Goal: Communication & Community: Answer question/provide support

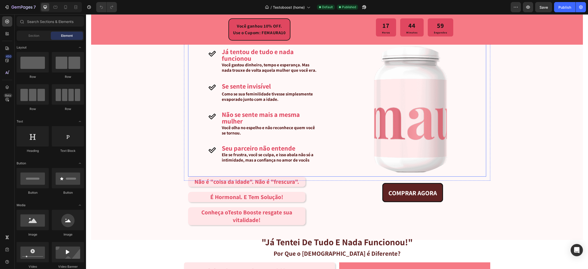
scroll to position [301, 0]
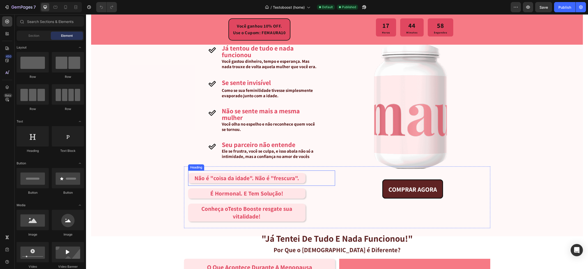
click at [288, 181] on span "Não é "coisa da idade". Não é "frescura"." at bounding box center [247, 178] width 105 height 8
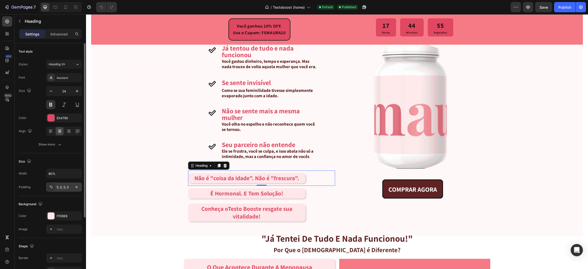
click at [57, 188] on div "5, 0, 5, 0" at bounding box center [64, 187] width 15 height 5
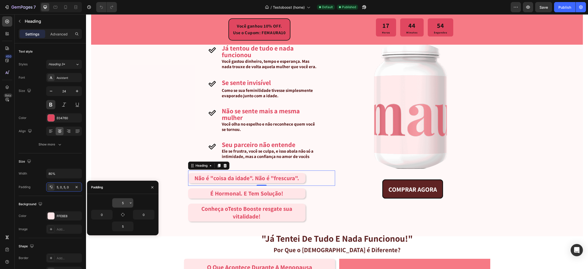
click at [122, 202] on input "5" at bounding box center [122, 202] width 21 height 9
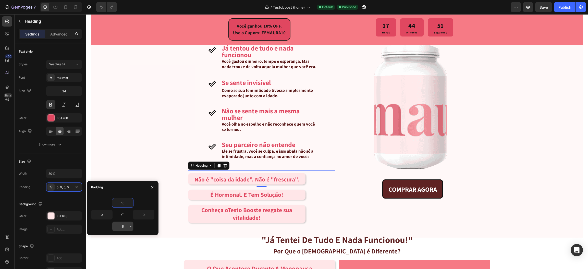
type input "10"
click at [123, 224] on input "5" at bounding box center [122, 226] width 21 height 9
type input "10"
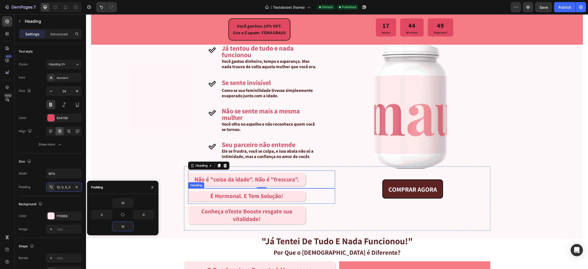
click at [231, 197] on span "É Hormonal. E Tem Solução!" at bounding box center [246, 196] width 73 height 8
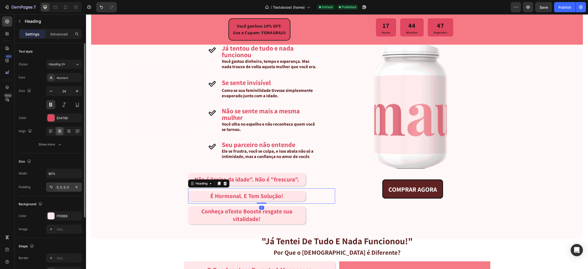
click at [69, 189] on div "5, 0, 5, 0" at bounding box center [64, 187] width 15 height 5
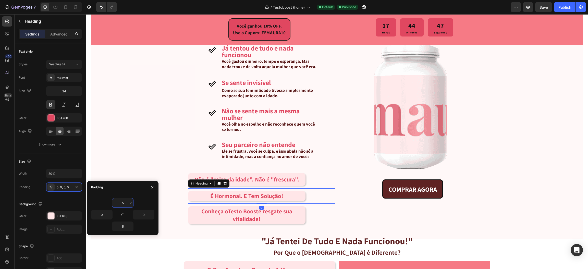
click at [121, 202] on input "5" at bounding box center [122, 202] width 21 height 9
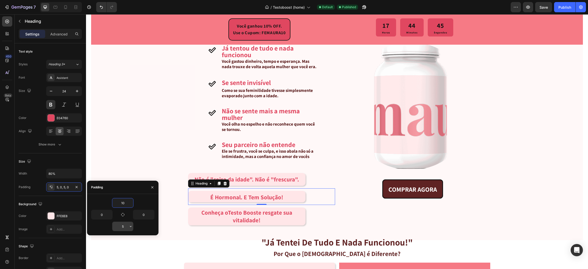
type input "10"
click at [123, 224] on input "5" at bounding box center [122, 226] width 21 height 9
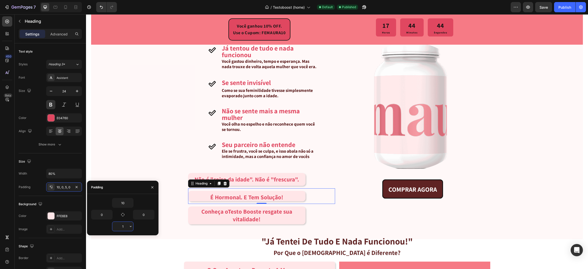
type input "10"
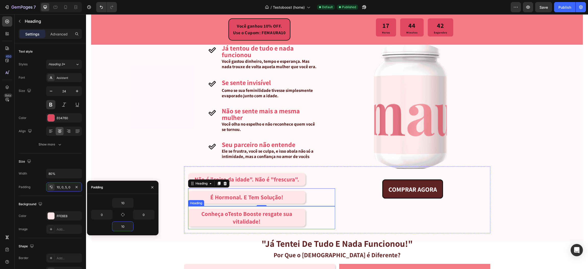
click at [222, 215] on span "Conheça o Testo Boost e resgate sua vitalidade!" at bounding box center [246, 217] width 91 height 15
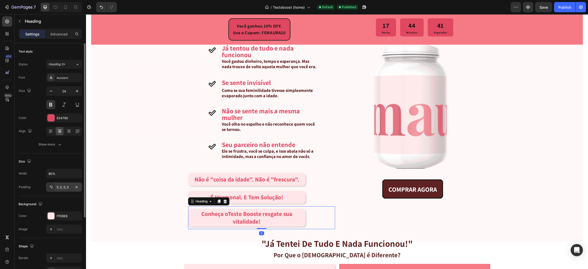
click at [72, 185] on div "5, 0, 5, 0" at bounding box center [64, 187] width 36 height 9
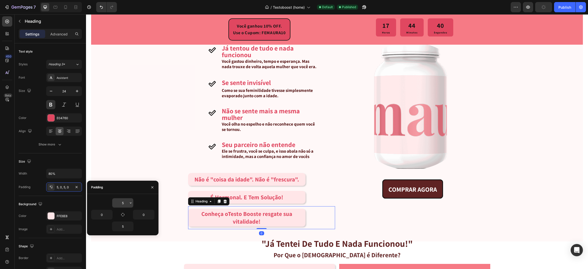
click at [121, 204] on input "5" at bounding box center [122, 202] width 21 height 9
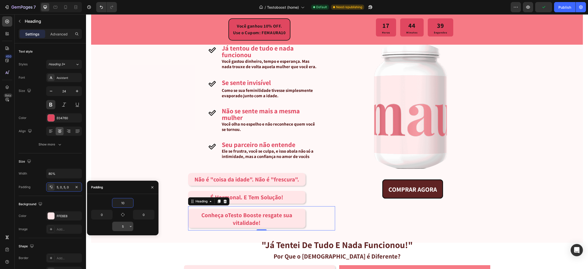
type input "10"
click at [121, 226] on input "5" at bounding box center [122, 226] width 21 height 9
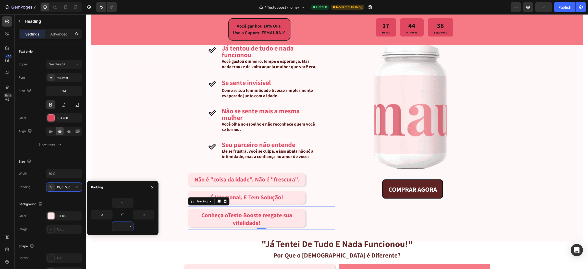
type input "10"
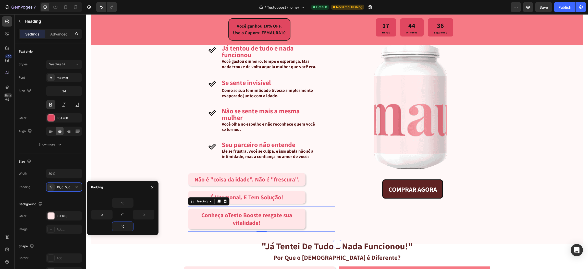
click at [142, 161] on div "[PERSON_NAME] passou por alguma dessas situações? Heading Icon [PERSON_NAME] de…" at bounding box center [337, 123] width 492 height 224
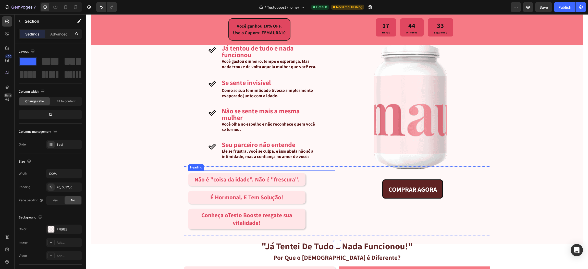
click at [216, 182] on span "Não é "coisa da idade". Não é "frescura"." at bounding box center [247, 180] width 105 height 8
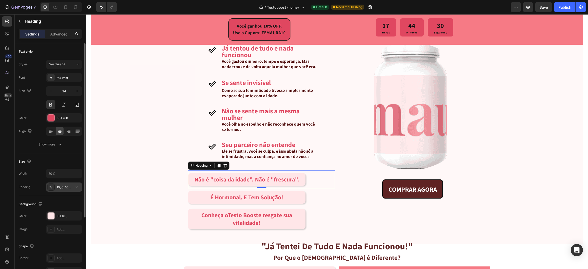
click at [64, 189] on div "10, 0, 10, 0" at bounding box center [64, 187] width 15 height 5
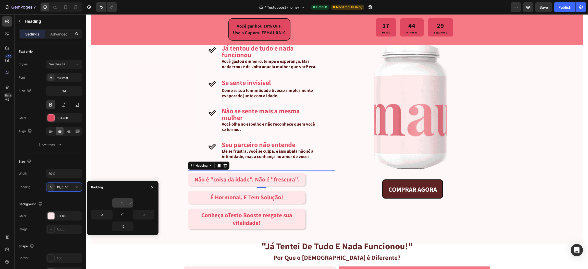
click at [125, 203] on input "10" at bounding box center [122, 202] width 21 height 9
type input "8"
click at [120, 226] on input "10" at bounding box center [122, 226] width 21 height 9
type input "8"
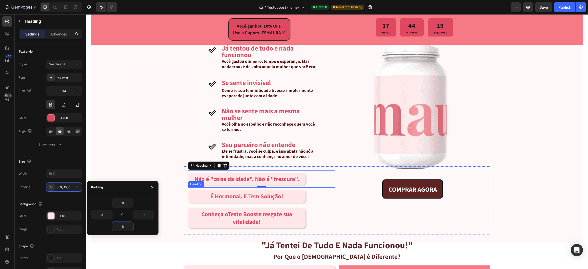
click at [214, 200] on h2 "É Hormonal. E Tem Solução!" at bounding box center [247, 196] width 118 height 13
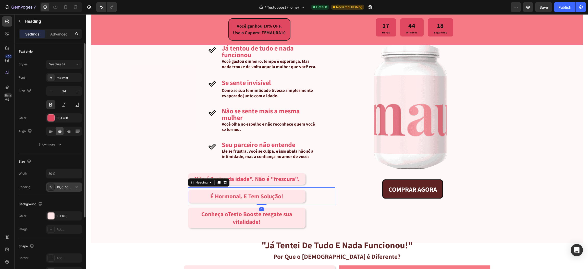
click at [64, 191] on div "10, 0, 10, 0" at bounding box center [64, 187] width 36 height 9
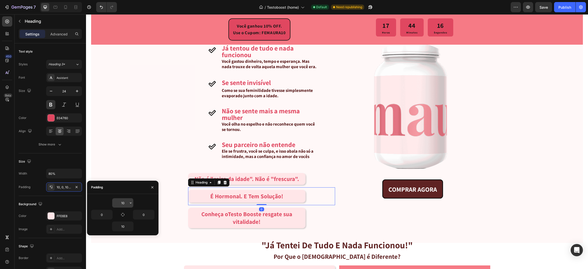
click at [122, 203] on input "10" at bounding box center [122, 202] width 21 height 9
type input "8"
click at [122, 228] on input "10" at bounding box center [122, 226] width 21 height 9
type input "8"
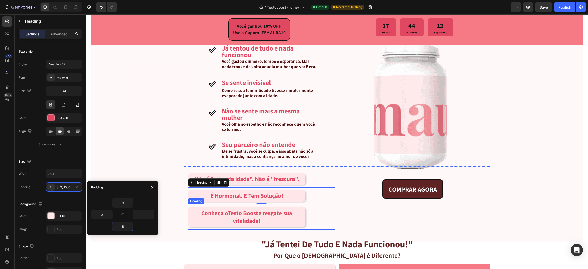
click at [205, 212] on span "Conheça o Testo Boost e resgate sua vitalidade!" at bounding box center [246, 216] width 91 height 15
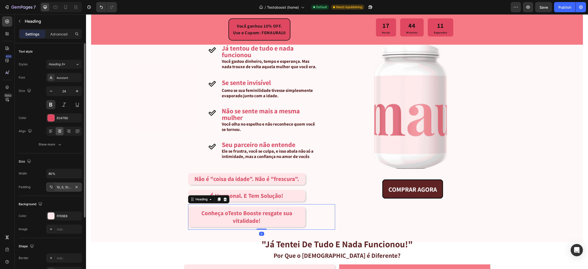
click at [65, 187] on div "10, 0, 10, 0" at bounding box center [64, 187] width 15 height 5
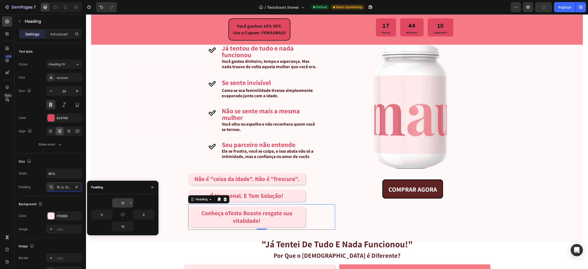
click at [124, 201] on input "10" at bounding box center [122, 202] width 21 height 9
type input "8"
click at [122, 229] on input "10" at bounding box center [122, 226] width 21 height 9
type input "8"
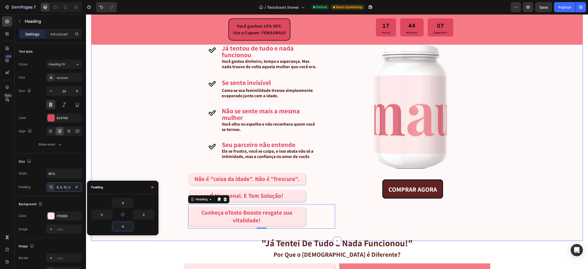
click at [126, 174] on div "[PERSON_NAME] passou por alguma dessas situações? Heading Icon [PERSON_NAME] de…" at bounding box center [337, 121] width 492 height 221
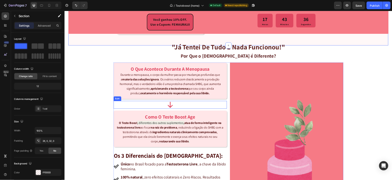
scroll to position [483, 0]
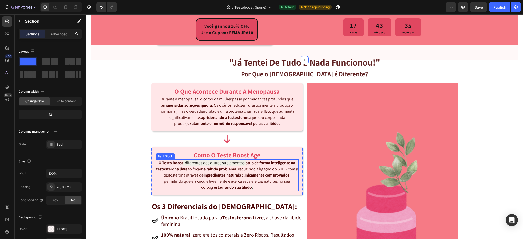
click at [217, 161] on span ", diferentes dos outros suplementos," at bounding box center [214, 162] width 63 height 5
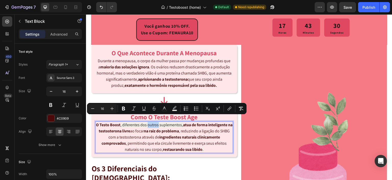
scroll to position [526, 0]
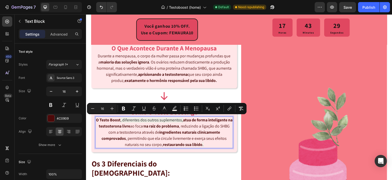
click at [178, 121] on span ", diferentes dos outros suplementos," at bounding box center [152, 119] width 63 height 5
drag, startPoint x: 183, startPoint y: 119, endPoint x: 140, endPoint y: 118, distance: 43.2
click at [140, 118] on span ", diferentes dos outros suplementos," at bounding box center [152, 119] width 63 height 5
click at [175, 108] on icon "Editor contextual toolbar" at bounding box center [174, 108] width 5 height 5
type input "F0EEE6"
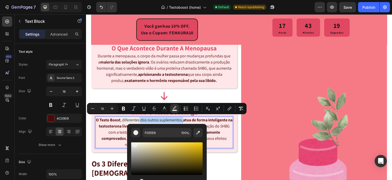
click at [180, 120] on span ", diferentes dos outros suplementos," at bounding box center [152, 119] width 63 height 5
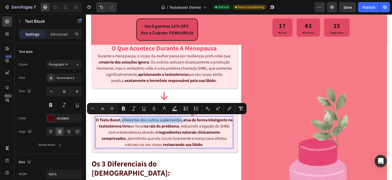
drag, startPoint x: 182, startPoint y: 119, endPoint x: 121, endPoint y: 121, distance: 61.6
click at [121, 121] on p "O Testo Boost , diferentes dos outros suplementos, atua de forma inteligente na…" at bounding box center [164, 132] width 137 height 31
click at [175, 111] on rect "Editor contextual toolbar" at bounding box center [174, 110] width 5 height 1
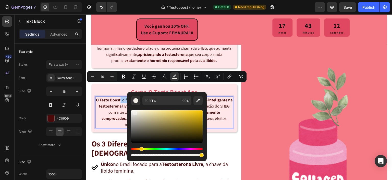
scroll to position [558, 0]
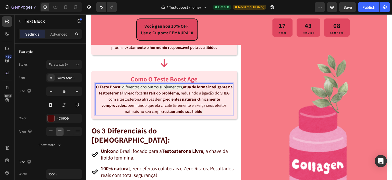
click at [184, 86] on strong "atua de forma inteligente na testosterona livre" at bounding box center [166, 89] width 134 height 11
click at [185, 86] on strong "atua de forma inteligente na testosterona livre" at bounding box center [166, 89] width 134 height 11
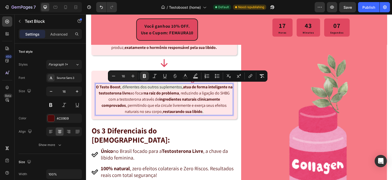
click at [183, 86] on span ", diferentes dos outros suplementos," at bounding box center [152, 86] width 63 height 5
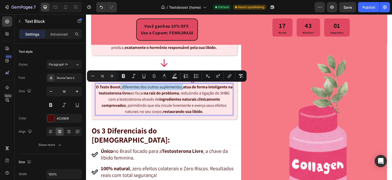
copy span ", diferentes dos outros suplementos,"
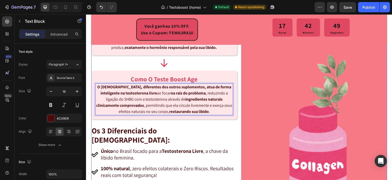
click at [203, 68] on div "o que acontece durante a menopausa Heading Durante a menopausa, o corpo da mulh…" at bounding box center [164, 124] width 146 height 234
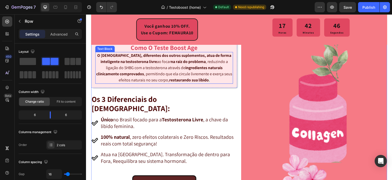
scroll to position [586, 0]
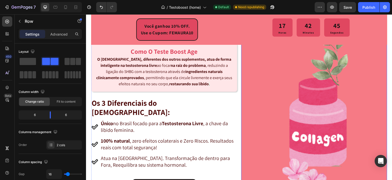
click at [275, 86] on img at bounding box center [314, 96] width 146 height 234
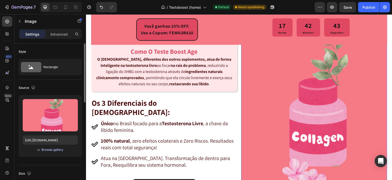
click at [51, 151] on div "Browse gallery" at bounding box center [53, 149] width 22 height 5
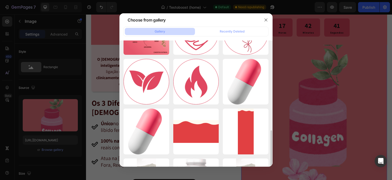
scroll to position [171, 0]
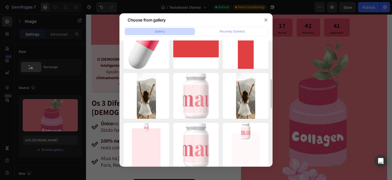
click at [0, 0] on p "Cópia de secaoidentif...ao.png" at bounding box center [0, 0] width 0 height 0
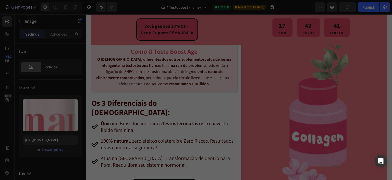
type input "[URL][DOMAIN_NAME]"
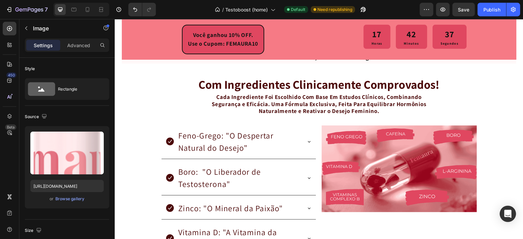
scroll to position [887, 0]
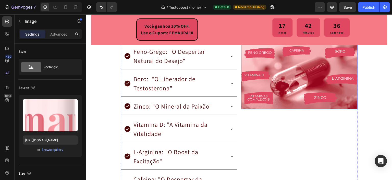
click at [309, 96] on img at bounding box center [299, 76] width 116 height 65
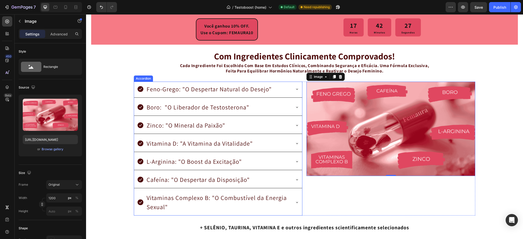
scroll to position [868, 0]
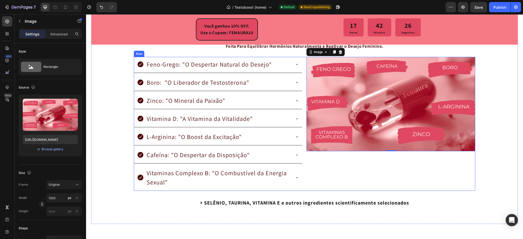
click at [316, 182] on div "Image 0" at bounding box center [390, 124] width 169 height 134
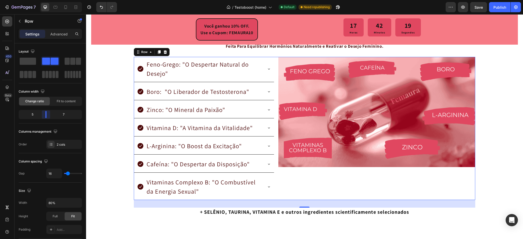
drag, startPoint x: 50, startPoint y: 114, endPoint x: 47, endPoint y: 114, distance: 3.1
click at [47, 0] on body "7 / Testoboost (home) Default Need republishing Preview Save Publish 450 Beta S…" at bounding box center [261, 0] width 523 height 0
click at [104, 128] on div "com ingredientes clinicamente comprovados! Heading Cada Ingrediente Foi Escolhi…" at bounding box center [304, 126] width 427 height 200
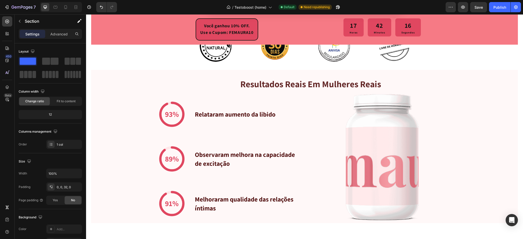
scroll to position [1151, 0]
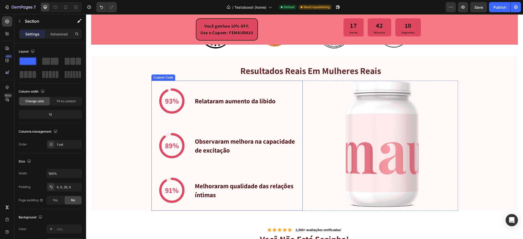
click at [165, 96] on div "93%" at bounding box center [172, 101] width 14 height 11
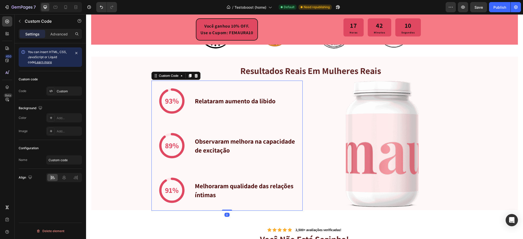
click at [165, 96] on div "93%" at bounding box center [172, 101] width 14 height 11
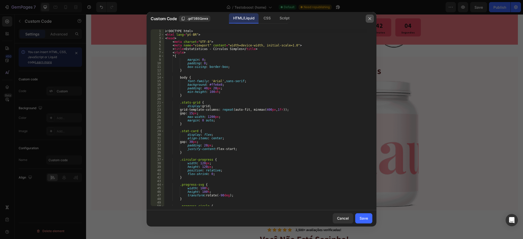
click at [373, 16] on button "button" at bounding box center [370, 19] width 8 height 8
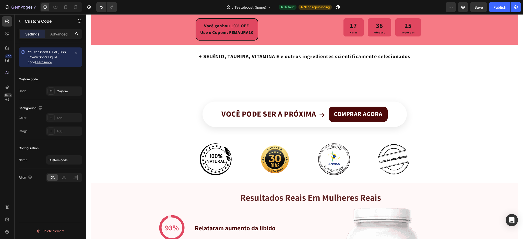
scroll to position [1012, 0]
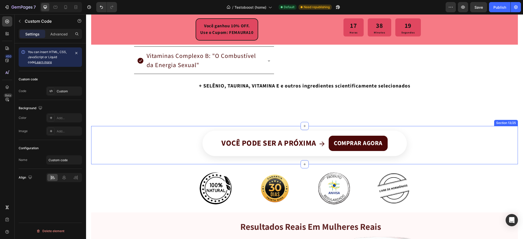
click at [223, 130] on div "Banner CTA Você pode ser a próxima → COMPRAR AGORA Custom Code Banner CTA Você …" at bounding box center [304, 145] width 427 height 38
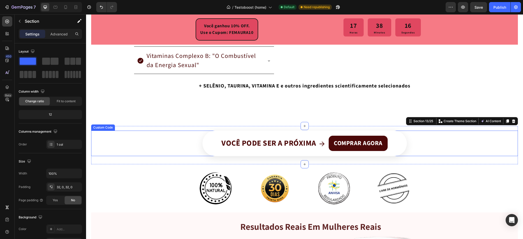
click at [156, 149] on div "Banner CTA Você pode ser a próxima → COMPRAR AGORA" at bounding box center [304, 144] width 427 height 26
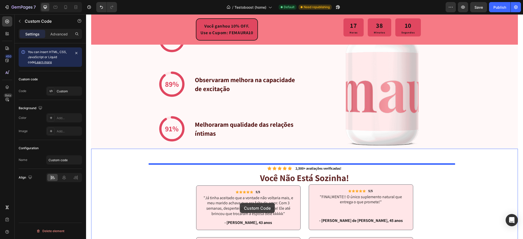
scroll to position [1238, 0]
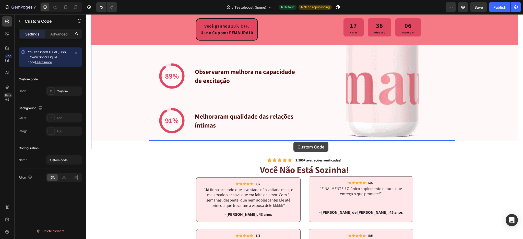
drag, startPoint x: 193, startPoint y: 88, endPoint x: 293, endPoint y: 142, distance: 113.9
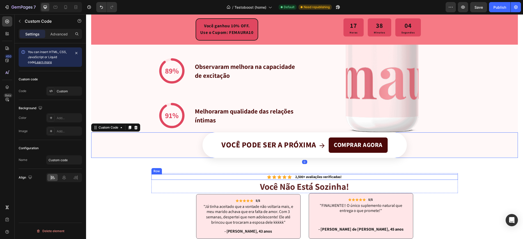
click at [161, 179] on div "Icon Icon Icon Icon Icon Icon List 2,500+ avaliações verificadas! Text Block Row" at bounding box center [304, 177] width 306 height 6
click at [179, 149] on div "Banner CTA Você pode ser a próxima → COMPRAR AGORA" at bounding box center [304, 146] width 427 height 26
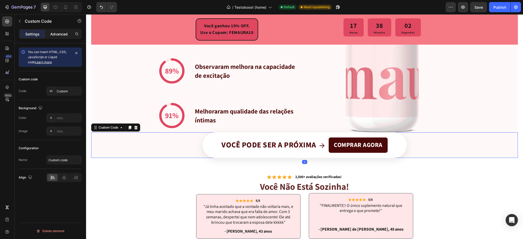
click at [66, 32] on p "Advanced" at bounding box center [58, 33] width 17 height 5
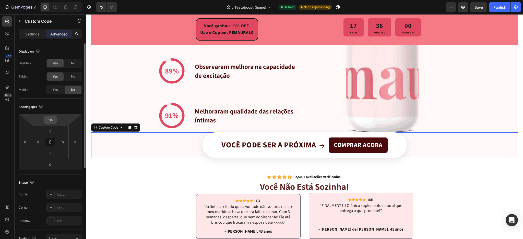
click at [54, 121] on input "-14" at bounding box center [50, 120] width 10 height 8
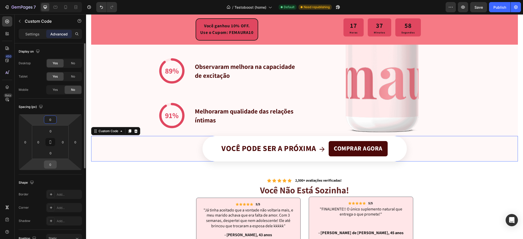
type input "0"
drag, startPoint x: 56, startPoint y: 165, endPoint x: 58, endPoint y: 158, distance: 7.4
click at [58, 158] on div "0 0 0 0 0 0 0 0" at bounding box center [50, 142] width 63 height 56
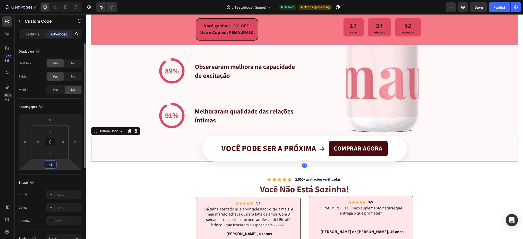
click at [61, 0] on html "7 / Testoboost (home) Default Need republishing Preview Save Publish 450 Beta S…" at bounding box center [261, 0] width 523 height 0
click at [52, 165] on input "-4" at bounding box center [50, 165] width 10 height 8
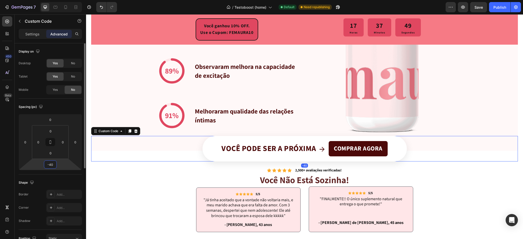
type input "-4"
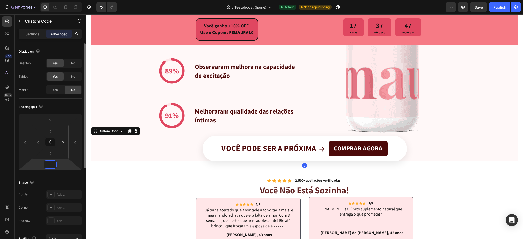
type input "0"
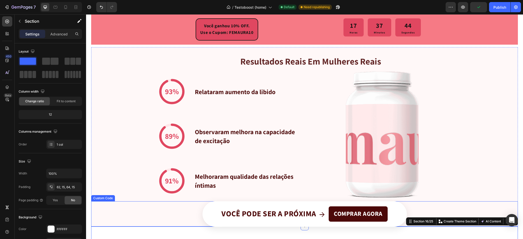
scroll to position [1170, 0]
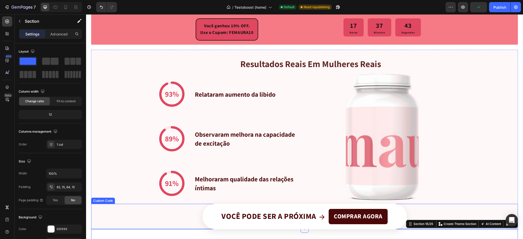
click at [221, 215] on span "Você pode ser a próxima" at bounding box center [268, 216] width 95 height 9
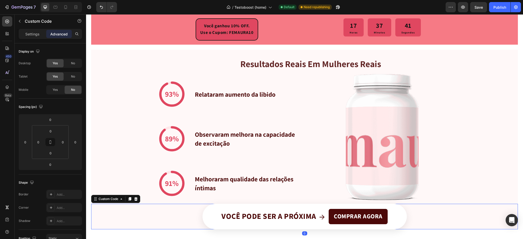
scroll to position [1221, 0]
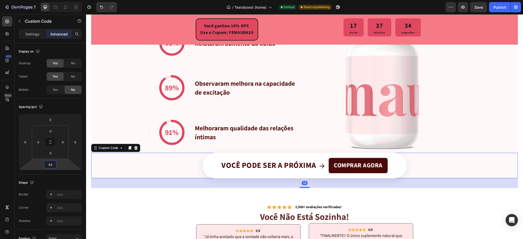
type input "46"
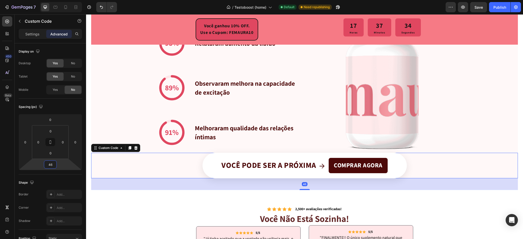
drag, startPoint x: 60, startPoint y: 163, endPoint x: 56, endPoint y: 155, distance: 8.6
click at [56, 0] on html "7 / Testoboost (home) Default Need republishing Preview Save Publish 450 Beta S…" at bounding box center [261, 0] width 523 height 0
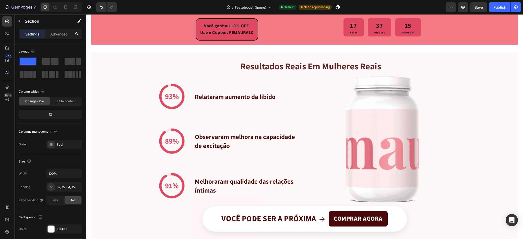
scroll to position [1197, 0]
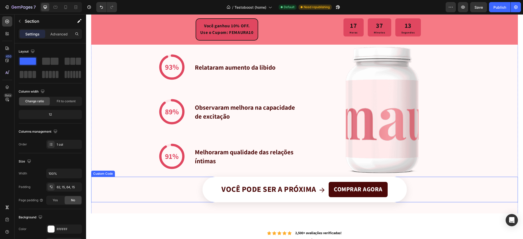
click at [252, 190] on span "Você pode ser a próxima" at bounding box center [268, 189] width 95 height 9
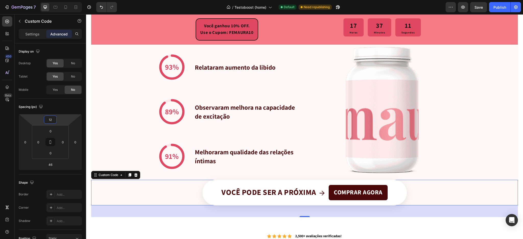
type input "14"
click at [63, 0] on html "7 / Testoboost (home) Default Need republishing Preview Save Publish 450 Beta S…" at bounding box center [261, 0] width 523 height 0
click at [149, 200] on div "Banner CTA Você pode ser a próxima → COMPRAR AGORA" at bounding box center [304, 194] width 427 height 26
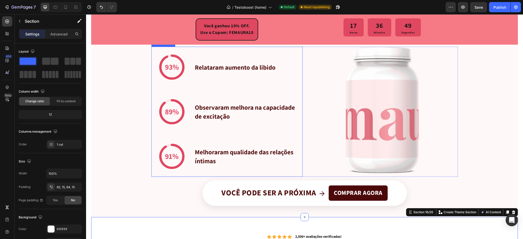
click at [239, 143] on div "91% Melhoraram qualidade das relações íntimas" at bounding box center [226, 156] width 151 height 41
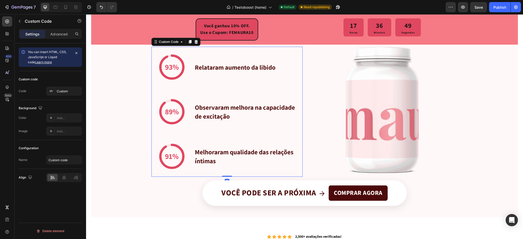
click at [239, 143] on div "91% Melhoraram qualidade das relações íntimas" at bounding box center [226, 156] width 151 height 41
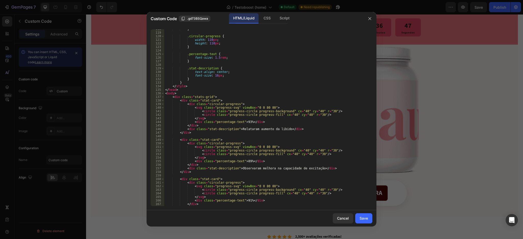
scroll to position [438, 0]
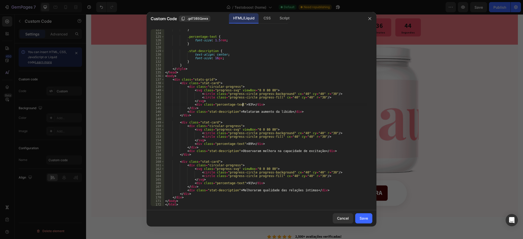
click at [243, 105] on div "} .percentage-text { font-size : 1.5 rem ; } .stat-description { text-align : c…" at bounding box center [265, 120] width 203 height 184
type textarea "</div>"
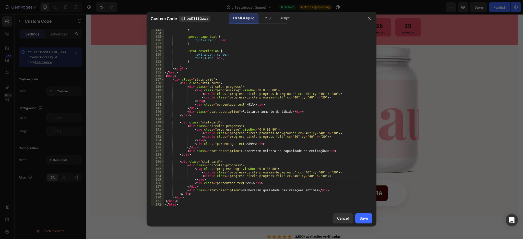
scroll to position [0, 6]
type textarea "<div class="percentage-text">93%</div>"
click at [363, 215] on button "Save" at bounding box center [363, 218] width 17 height 10
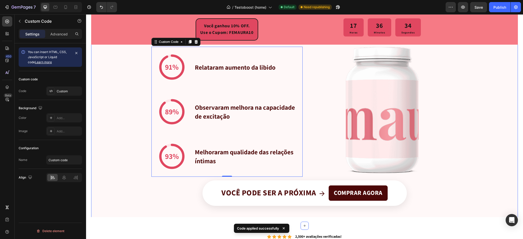
click at [103, 135] on div "resultados reais em mulheres reais Heading Estatísticas - Círculos Simples 91% …" at bounding box center [304, 124] width 427 height 187
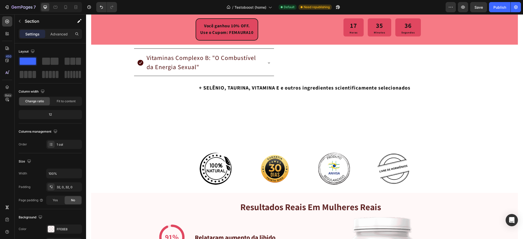
scroll to position [1002, 0]
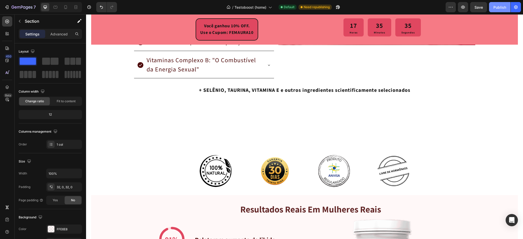
click at [507, 6] on button "Publish" at bounding box center [499, 7] width 21 height 10
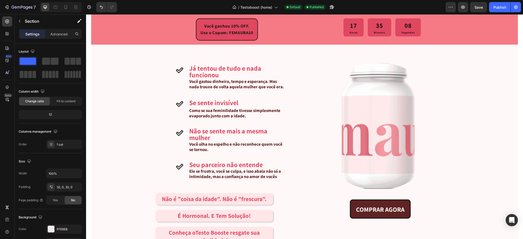
scroll to position [383, 0]
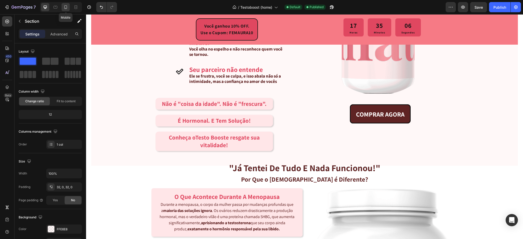
click at [66, 3] on div at bounding box center [66, 7] width 8 height 8
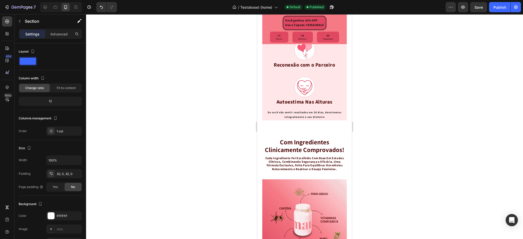
scroll to position [909, 0]
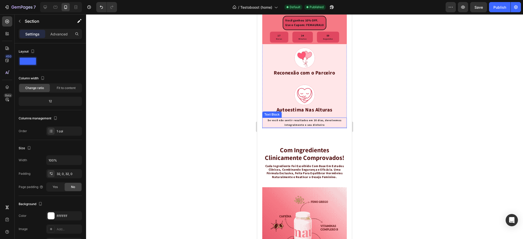
click at [303, 127] on p "Se você não sentir resultados em 30 dias, devolvemos integralmente o seu dinhei…" at bounding box center [305, 122] width 84 height 9
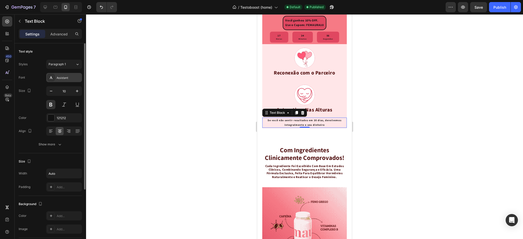
click at [60, 75] on div "Assistant" at bounding box center [64, 77] width 36 height 9
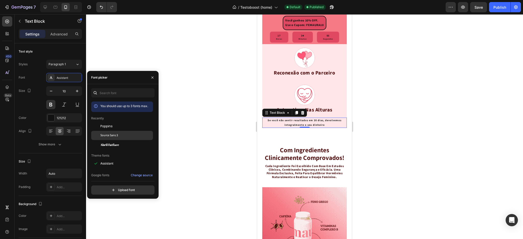
click at [104, 134] on span "Source Sans 3" at bounding box center [109, 135] width 18 height 5
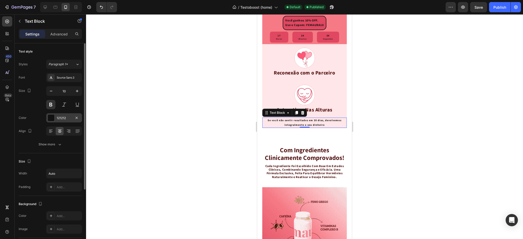
click at [52, 120] on div at bounding box center [51, 118] width 7 height 7
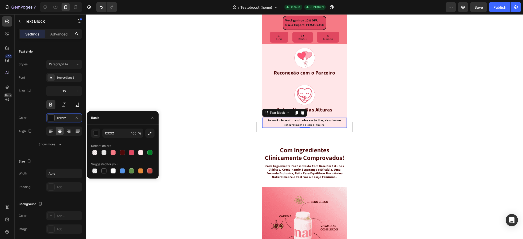
click at [122, 149] on div "Recent colors" at bounding box center [122, 146] width 63 height 8
click at [122, 151] on div at bounding box center [122, 152] width 5 height 5
type input "4C0909"
click at [61, 155] on div "Size Width Auto Padding Add..." at bounding box center [50, 174] width 63 height 43
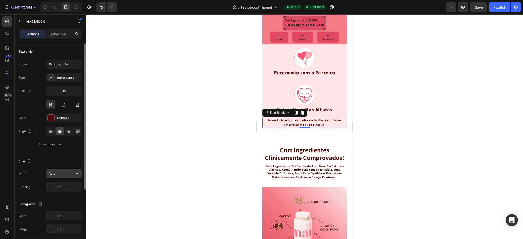
click at [52, 169] on input "Auto" at bounding box center [63, 173] width 35 height 9
click at [79, 174] on icon "button" at bounding box center [77, 173] width 5 height 5
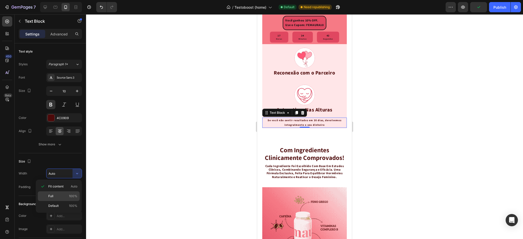
click at [59, 194] on p "Full 100%" at bounding box center [62, 196] width 29 height 5
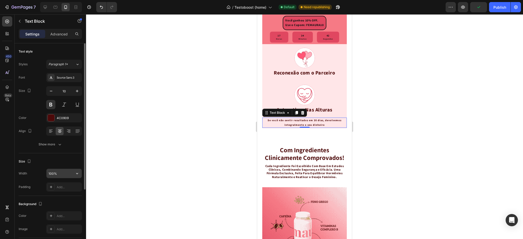
click at [48, 173] on input "100%" at bounding box center [63, 173] width 35 height 9
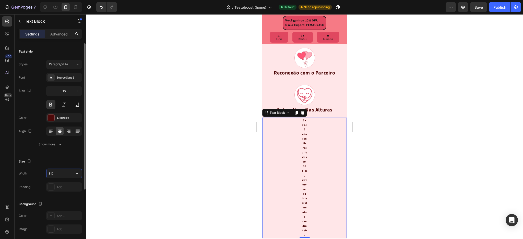
type input "80%"
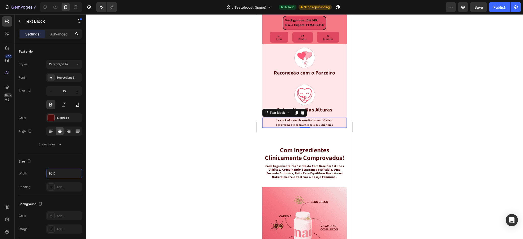
click at [103, 146] on div at bounding box center [304, 126] width 437 height 225
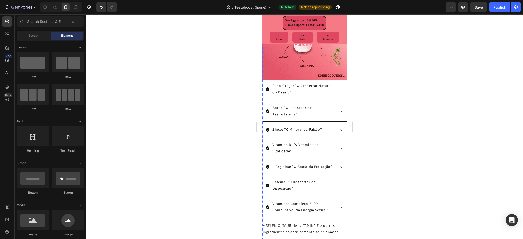
scroll to position [1044, 0]
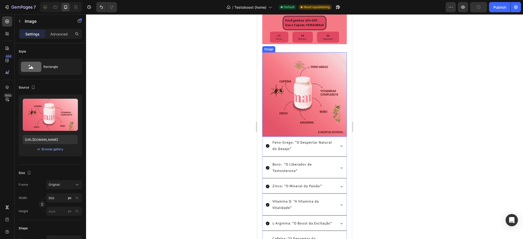
click at [300, 99] on img at bounding box center [304, 94] width 85 height 85
click at [44, 149] on div "Browse gallery" at bounding box center [53, 149] width 22 height 5
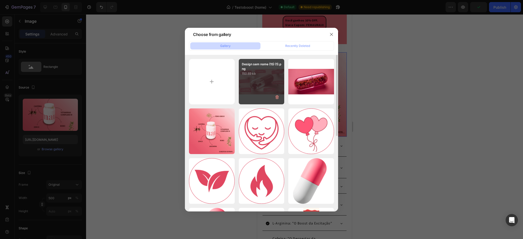
click at [245, 79] on div "Design sem nome (15) (1).png 150.69 kb" at bounding box center [262, 82] width 46 height 46
type input "[URL][DOMAIN_NAME]"
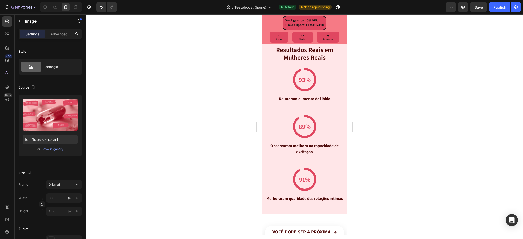
scroll to position [1358, 0]
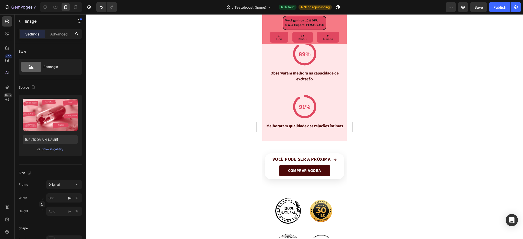
click at [414, 125] on div at bounding box center [304, 126] width 437 height 225
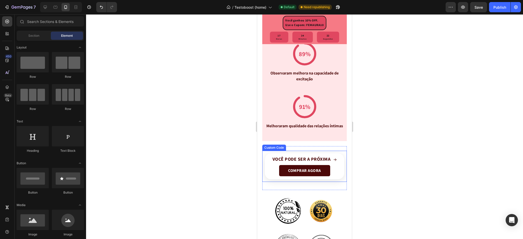
scroll to position [1406, 0]
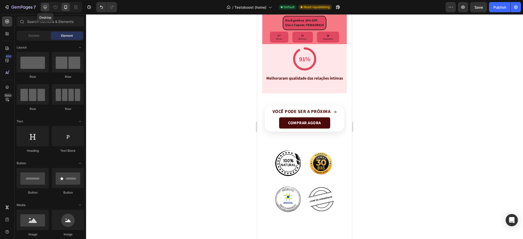
click at [46, 5] on icon at bounding box center [45, 7] width 5 height 5
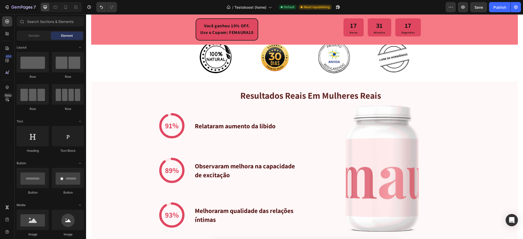
scroll to position [1178, 0]
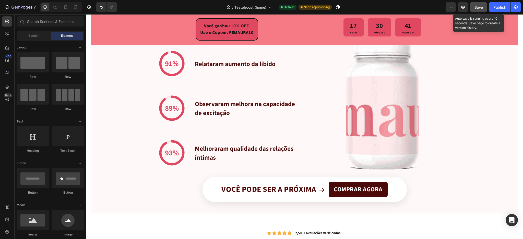
click at [480, 11] on button "Save" at bounding box center [478, 7] width 17 height 10
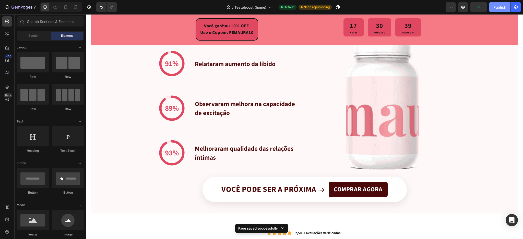
click at [505, 8] on div "Publish" at bounding box center [499, 7] width 13 height 5
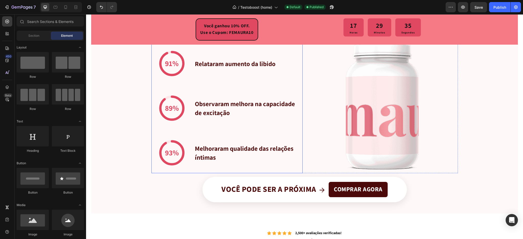
click at [226, 118] on div "89% Observaram melhora na capacidade de excitação" at bounding box center [226, 108] width 151 height 41
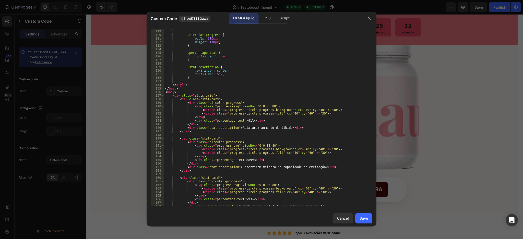
scroll to position [438, 0]
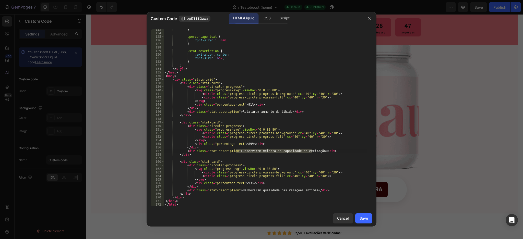
drag, startPoint x: 235, startPoint y: 150, endPoint x: 311, endPoint y: 151, distance: 75.9
click at [311, 151] on div "} .percentage-text { font-size : 1.5 rem ; } .stat-description { text-align : c…" at bounding box center [265, 120] width 203 height 184
drag, startPoint x: 234, startPoint y: 190, endPoint x: 259, endPoint y: 192, distance: 25.1
click at [259, 192] on div "} .percentage-text { font-size : 1.5 rem ; } .stat-description { text-align : c…" at bounding box center [265, 120] width 203 height 184
click at [243, 189] on div "} .percentage-text { font-size : 1.5 rem ; } .stat-description { text-align : c…" at bounding box center [265, 117] width 203 height 177
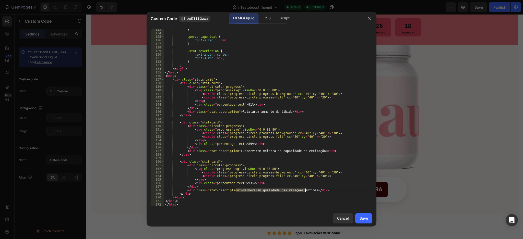
drag, startPoint x: 236, startPoint y: 190, endPoint x: 305, endPoint y: 191, distance: 69.0
click at [305, 191] on div "} .percentage-text { font-size : 1.5 rem ; } .stat-description { text-align : c…" at bounding box center [265, 120] width 203 height 184
click at [241, 126] on div "} .percentage-text { font-size : 1.5 rem ; } .stat-description { text-align : c…" at bounding box center [265, 120] width 203 height 184
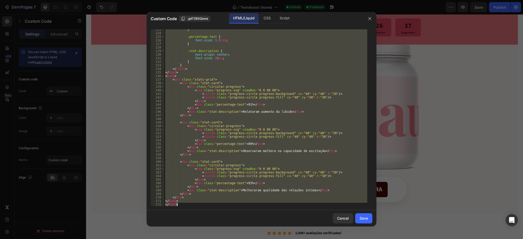
paste textarea
type textarea "</html>"
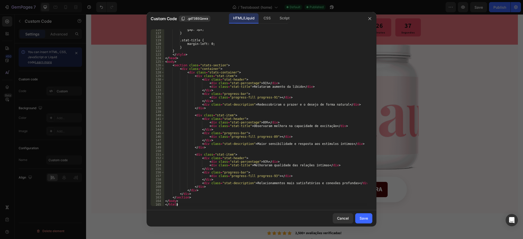
scroll to position [413, 0]
click at [364, 219] on div "Save" at bounding box center [364, 218] width 8 height 5
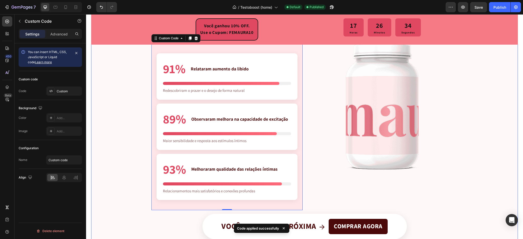
click at [122, 153] on div "resultados reais em mulheres reais Heading Resultados Comprovados 91% Relataram…" at bounding box center [304, 139] width 427 height 224
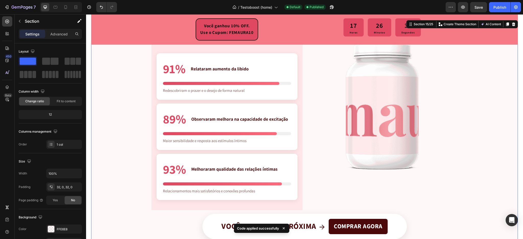
scroll to position [1163, 0]
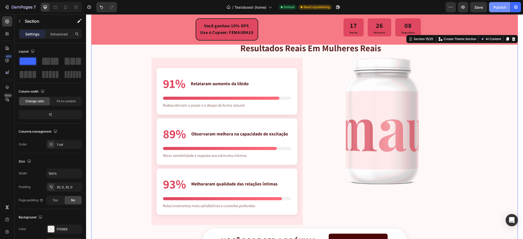
click at [501, 6] on div "Publish" at bounding box center [499, 7] width 13 height 5
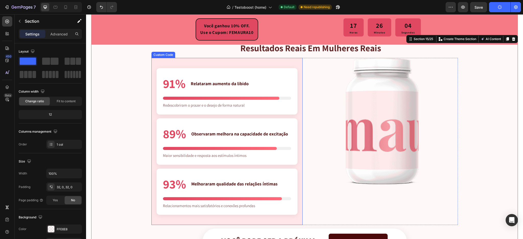
click at [217, 88] on div "91% Relataram aumento da libido" at bounding box center [227, 84] width 128 height 18
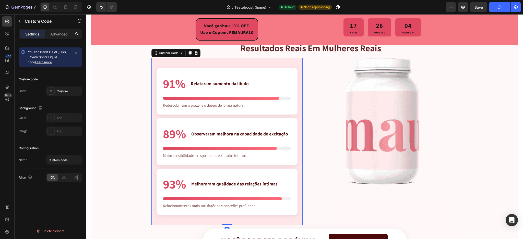
click at [217, 88] on div "91% Relataram aumento da libido" at bounding box center [227, 84] width 128 height 18
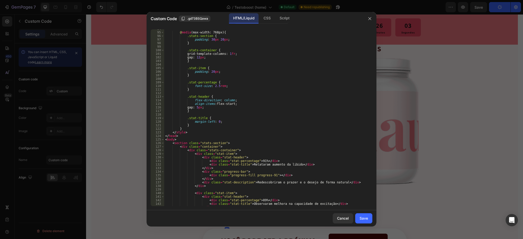
scroll to position [413, 0]
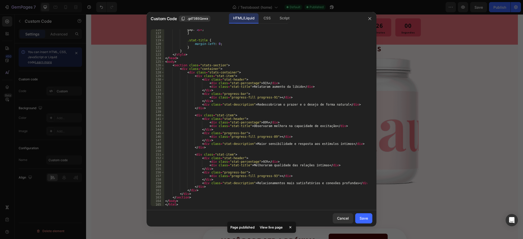
click at [316, 104] on div "gap : 5 px ; } .stat-title { margin-left : 0 ; } } </ style > </ head > < body …" at bounding box center [265, 120] width 203 height 184
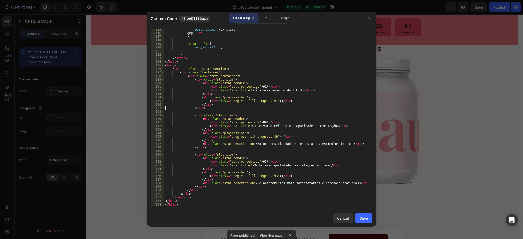
click at [268, 144] on div "align-items : flex-start ; gap : 5 px ; } .stat-title { margin-left : 0 ; } } <…" at bounding box center [265, 120] width 203 height 184
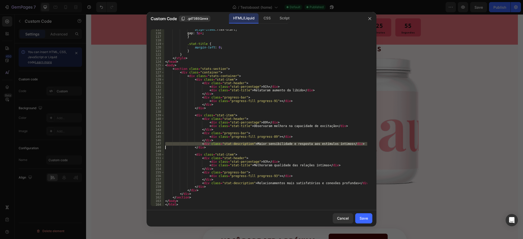
scroll to position [406, 0]
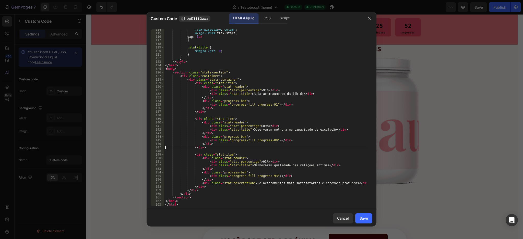
click at [243, 182] on div "flex-direction : column ; align-items : flex-start ; gap : 5 px ; } .stat-title…" at bounding box center [265, 120] width 203 height 184
type textarea "</div>"
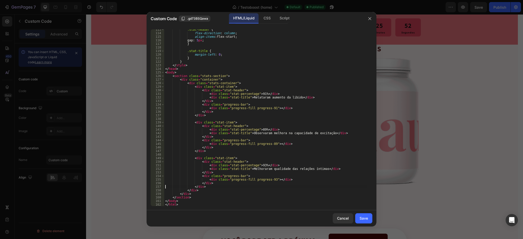
scroll to position [402, 0]
click at [358, 216] on button "Save" at bounding box center [363, 218] width 17 height 10
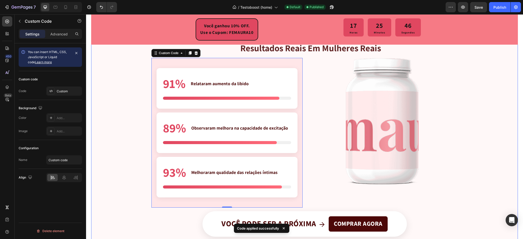
click at [134, 135] on div "resultados reais em mulheres reais Heading Resultados Comprovados 91% Relataram…" at bounding box center [304, 145] width 427 height 207
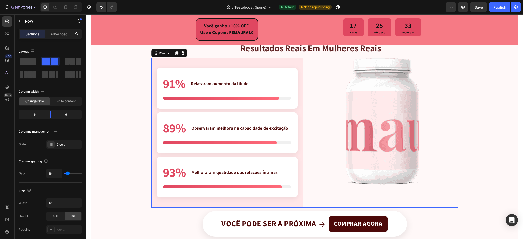
click at [415, 194] on div "Image" at bounding box center [382, 133] width 151 height 150
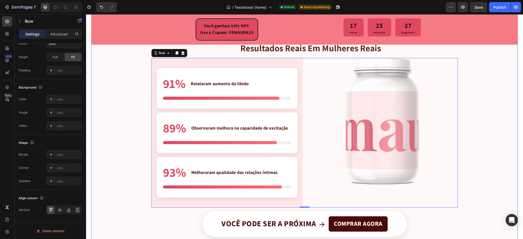
click at [485, 125] on div "resultados reais em mulheres reais Heading Resultados Comprovados 91% Relataram…" at bounding box center [304, 145] width 427 height 207
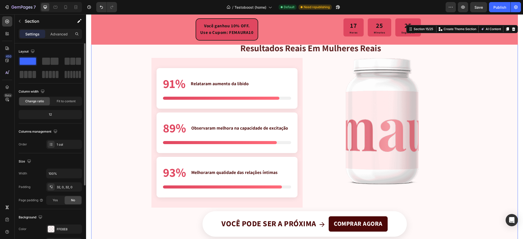
scroll to position [77, 0]
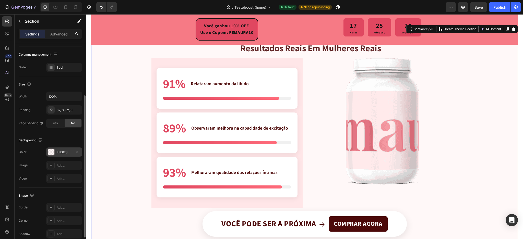
click at [58, 154] on div "FFE6E8" at bounding box center [64, 152] width 15 height 5
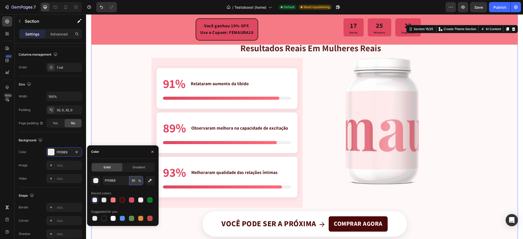
click at [133, 182] on input "30" at bounding box center [136, 180] width 14 height 9
type input "100"
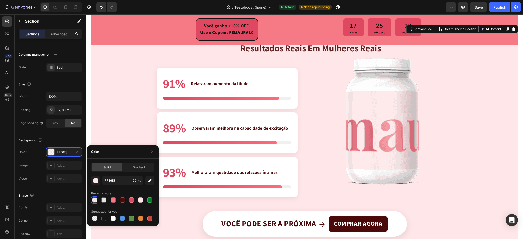
click at [109, 82] on div "resultados reais em mulheres reais Heading Resultados Comprovados 91% Relataram…" at bounding box center [304, 145] width 427 height 207
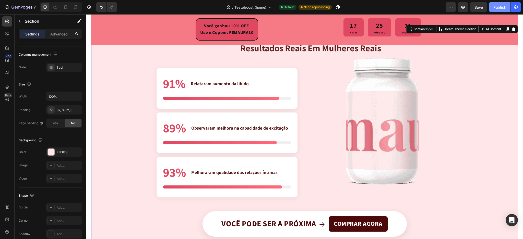
click at [496, 6] on div "Publish" at bounding box center [499, 7] width 13 height 5
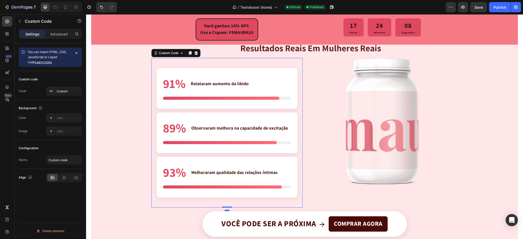
scroll to position [0, 0]
click at [213, 116] on div "89% Observaram melhora na capacidade de excitação" at bounding box center [227, 133] width 141 height 41
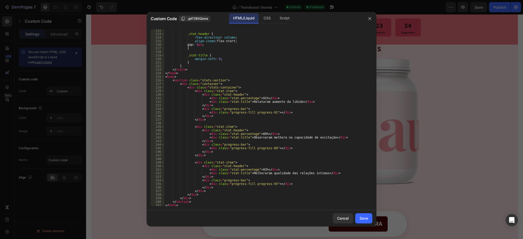
scroll to position [398, 0]
click at [341, 221] on div "Cancel" at bounding box center [343, 218] width 12 height 5
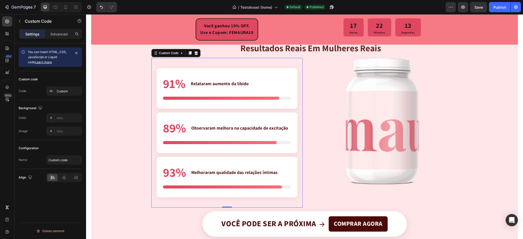
click at [214, 99] on div at bounding box center [221, 98] width 117 height 3
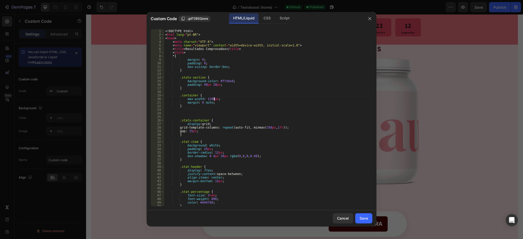
click at [214, 99] on div "<! DOCTYPE html > < html lang = "pt-BR" > < head > < meta charset = "UTF-8" > <…" at bounding box center [265, 121] width 203 height 184
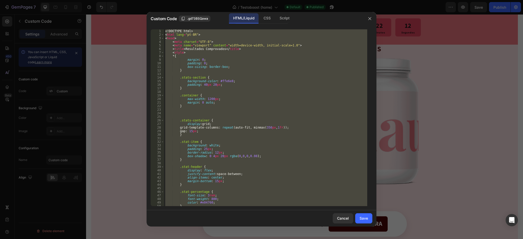
paste textarea
type textarea "</html>"
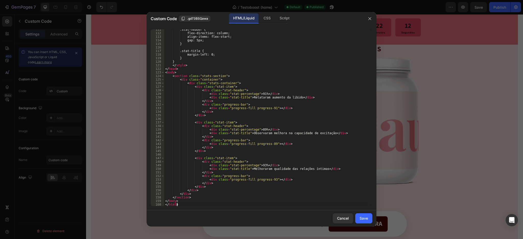
scroll to position [395, 0]
click at [359, 219] on button "Save" at bounding box center [363, 218] width 17 height 10
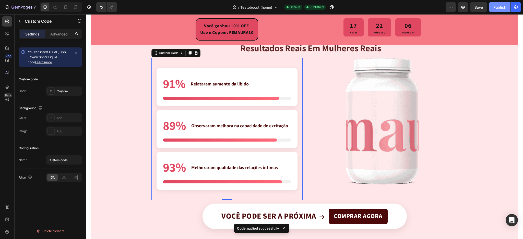
click at [495, 6] on div "Publish" at bounding box center [499, 7] width 13 height 5
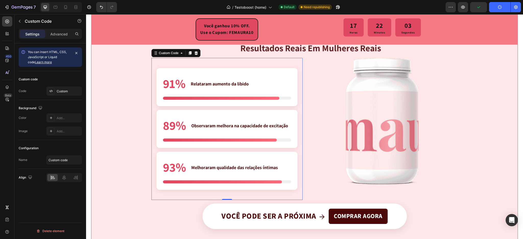
click at [303, 54] on div "resultados reais em mulheres reais Heading Resultados Comprovados 91% Relataram…" at bounding box center [304, 141] width 427 height 199
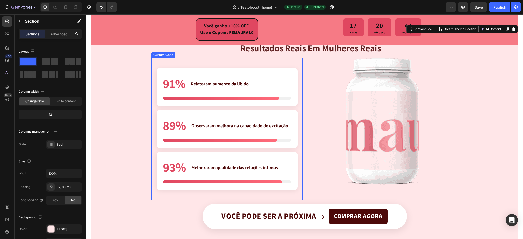
click at [195, 101] on div "91% Relataram aumento da libido" at bounding box center [227, 87] width 141 height 38
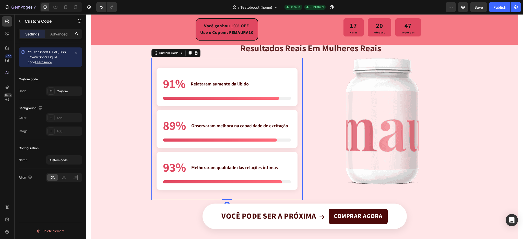
click at [195, 101] on div "91% Relataram aumento da libido" at bounding box center [227, 87] width 141 height 38
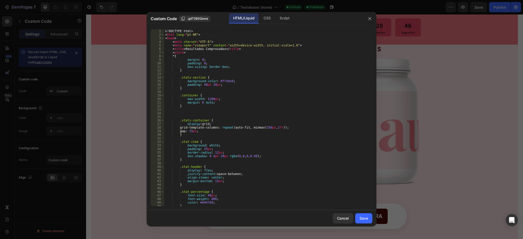
click at [195, 101] on div "<! DOCTYPE html > < html lang = "pt-BR" > < head > < meta charset = "UTF-8" > <…" at bounding box center [265, 121] width 203 height 184
type textarea "</body> </html>"
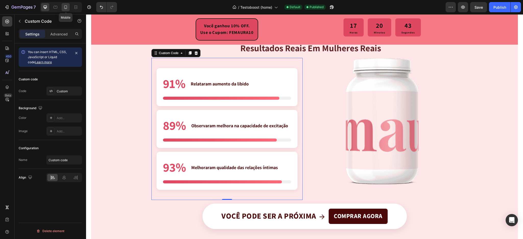
click at [65, 8] on icon at bounding box center [65, 7] width 5 height 5
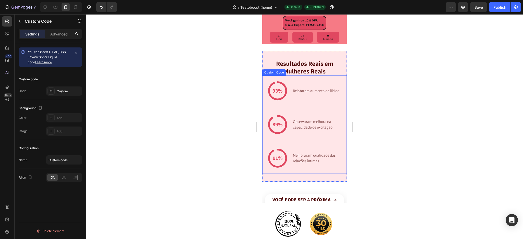
scroll to position [1183, 0]
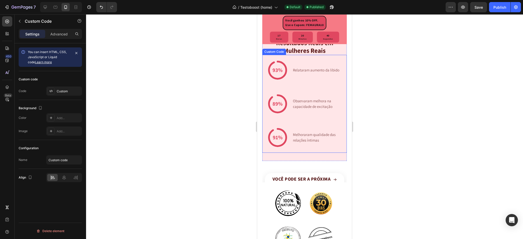
click at [300, 144] on div "Melhoraram qualidade das relações íntimas" at bounding box center [318, 137] width 50 height 11
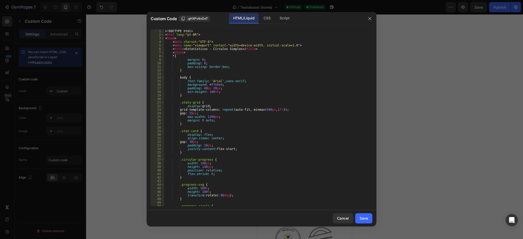
click at [260, 139] on div "<! DOCTYPE html > < html lang = "pt-BR" > < head > < meta charset = "UTF-8" > <…" at bounding box center [265, 121] width 203 height 184
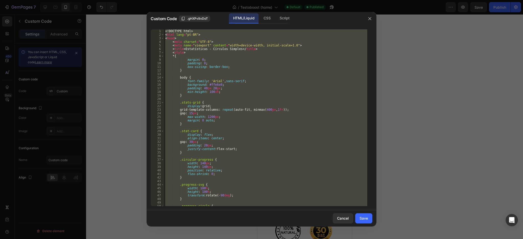
paste textarea
type textarea "</html>"
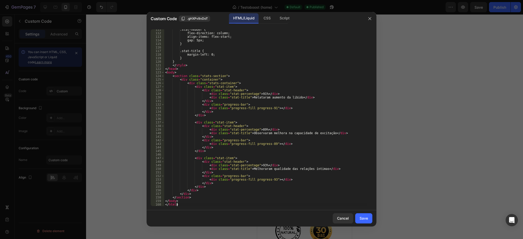
scroll to position [395, 0]
click at [367, 219] on div "Save" at bounding box center [364, 218] width 8 height 5
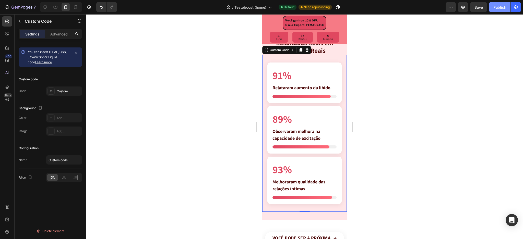
click at [492, 9] on button "Publish" at bounding box center [499, 7] width 21 height 10
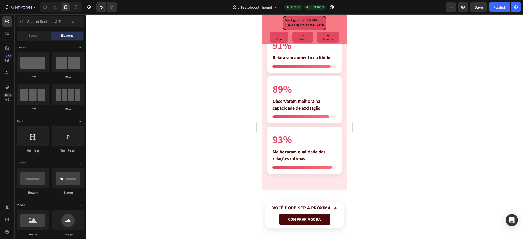
scroll to position [1223, 0]
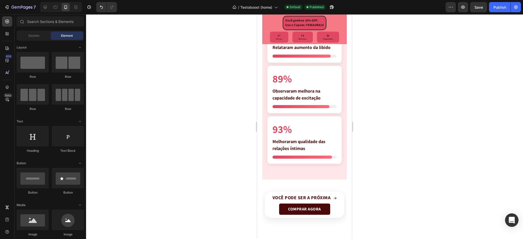
click at [515, 223] on div "Open Intercom Messenger" at bounding box center [512, 221] width 14 height 14
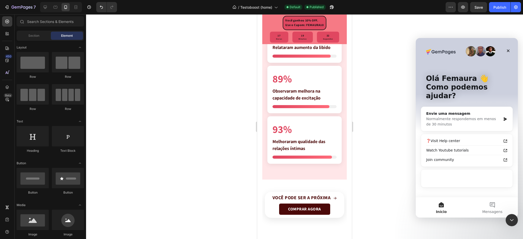
scroll to position [0, 0]
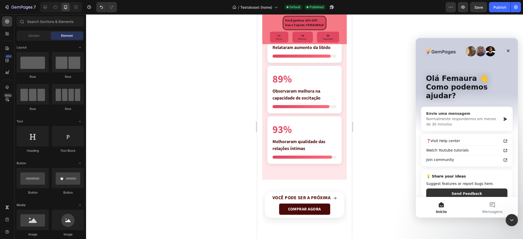
click at [485, 116] on div "Normalmente respondemos em menos de 30 minutos" at bounding box center [463, 121] width 75 height 11
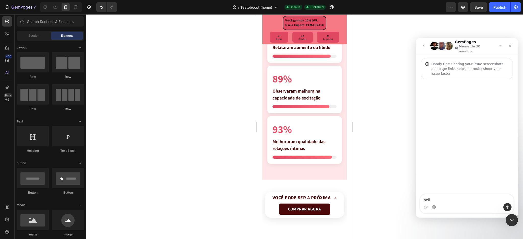
type textarea "hello"
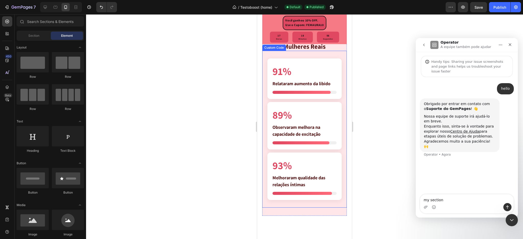
scroll to position [1122, 0]
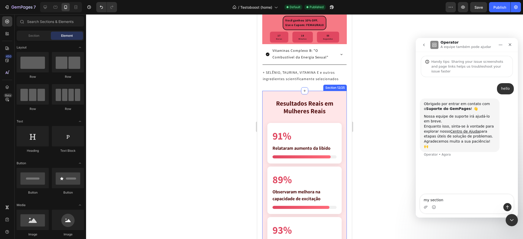
type textarea "my section"
click at [279, 123] on div "Resultados Reais em Mulheres Reais Heading 91% Relataram aumento da libido 89% …" at bounding box center [304, 186] width 85 height 190
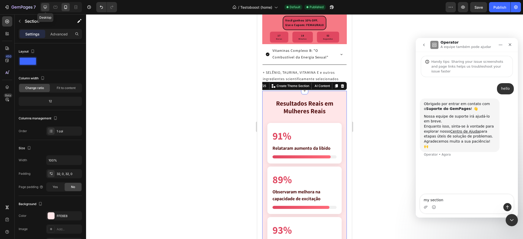
click at [43, 7] on icon at bounding box center [45, 7] width 5 height 5
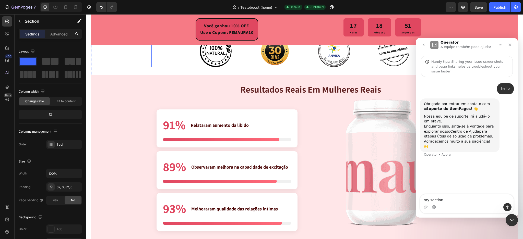
scroll to position [1057, 0]
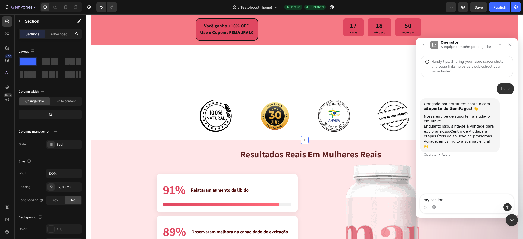
click at [508, 46] on icon "Fechar" at bounding box center [510, 45] width 4 height 4
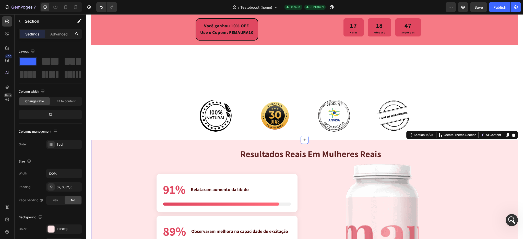
scroll to position [0, 0]
click at [510, 218] on icon "Abertura do Messenger da Intercom" at bounding box center [511, 220] width 8 height 8
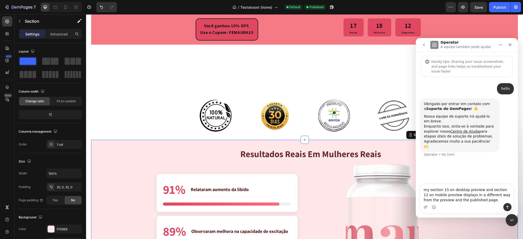
type textarea "my section 15 on desktop preview and section 12 on mobile preview displays in a…"
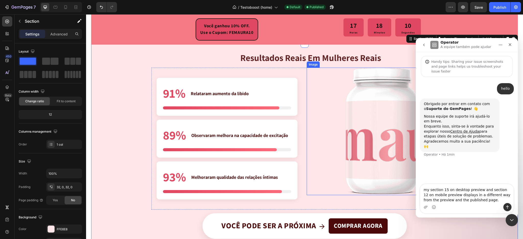
scroll to position [1157, 0]
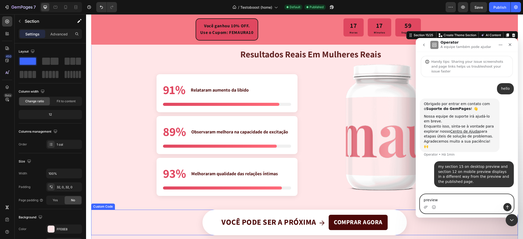
type textarea "preview:"
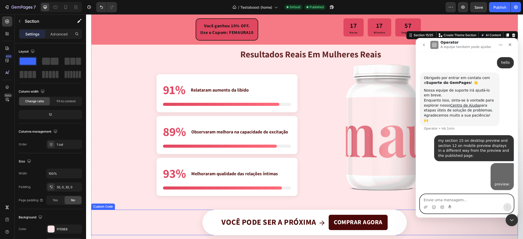
scroll to position [63, 0]
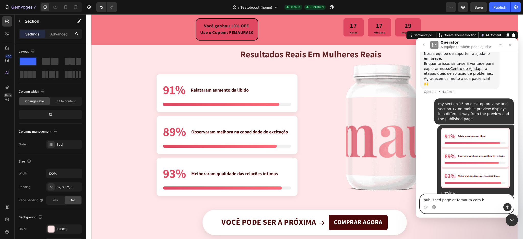
type textarea "published page at [DOMAIN_NAME]"
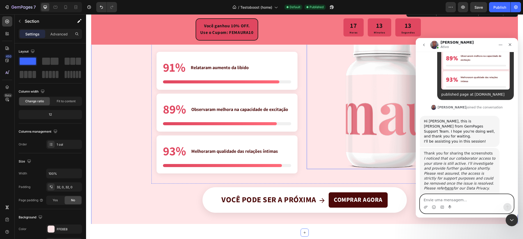
scroll to position [234, 0]
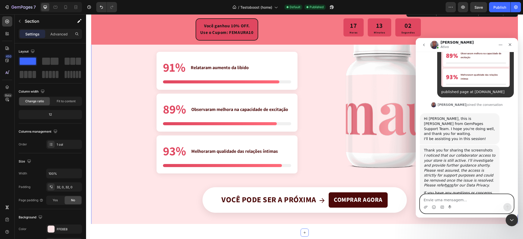
type textarea "p"
type textarea "ok, thanjks"
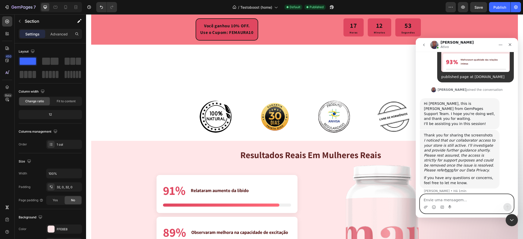
scroll to position [1063, 0]
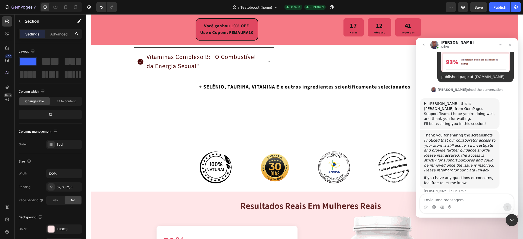
scroll to position [982, 0]
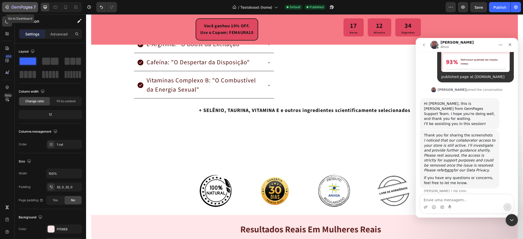
click at [19, 8] on icon "button" at bounding box center [21, 7] width 21 height 4
